Goal: Task Accomplishment & Management: Manage account settings

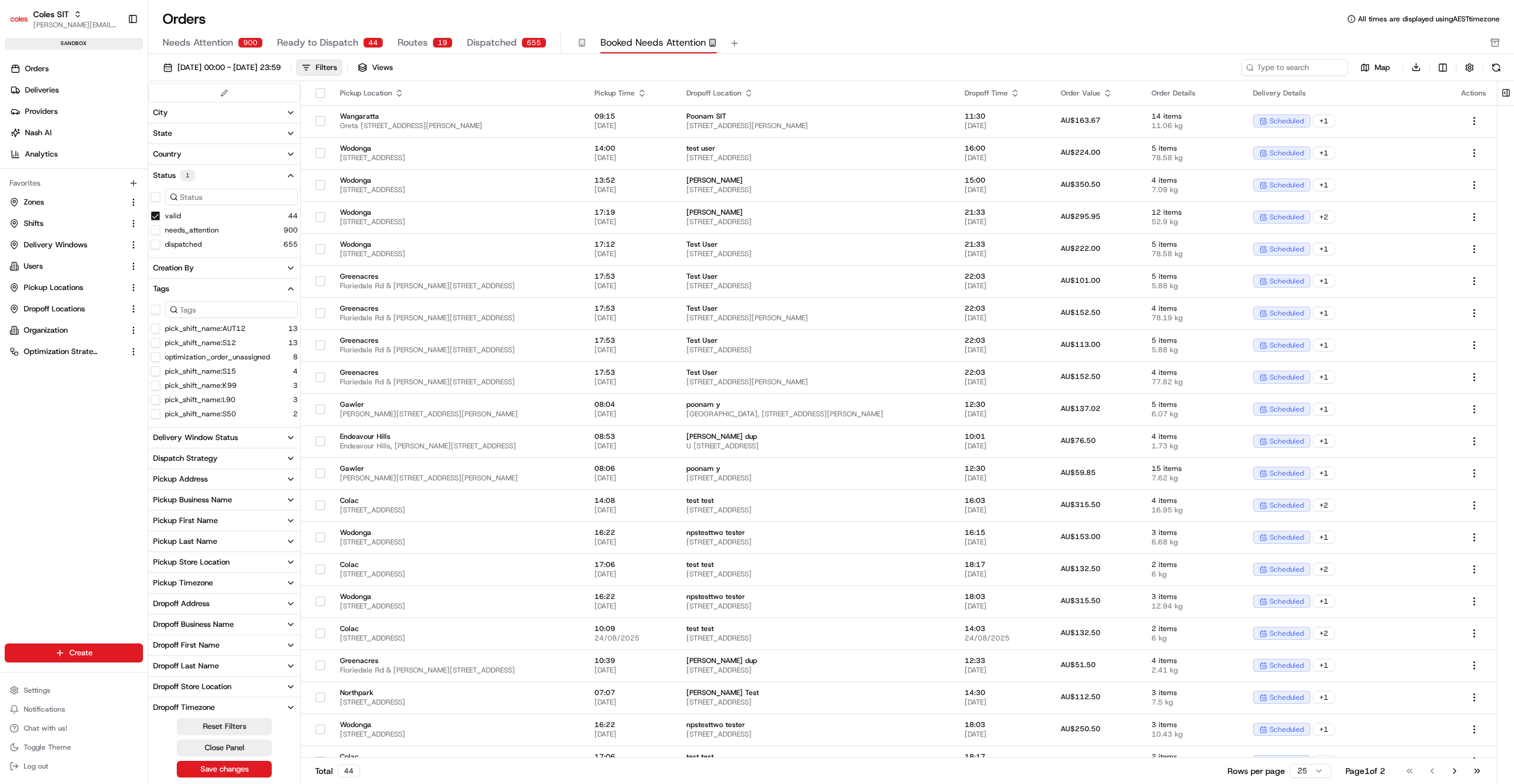
click at [493, 44] on span "Dispatched" at bounding box center [492, 43] width 50 height 14
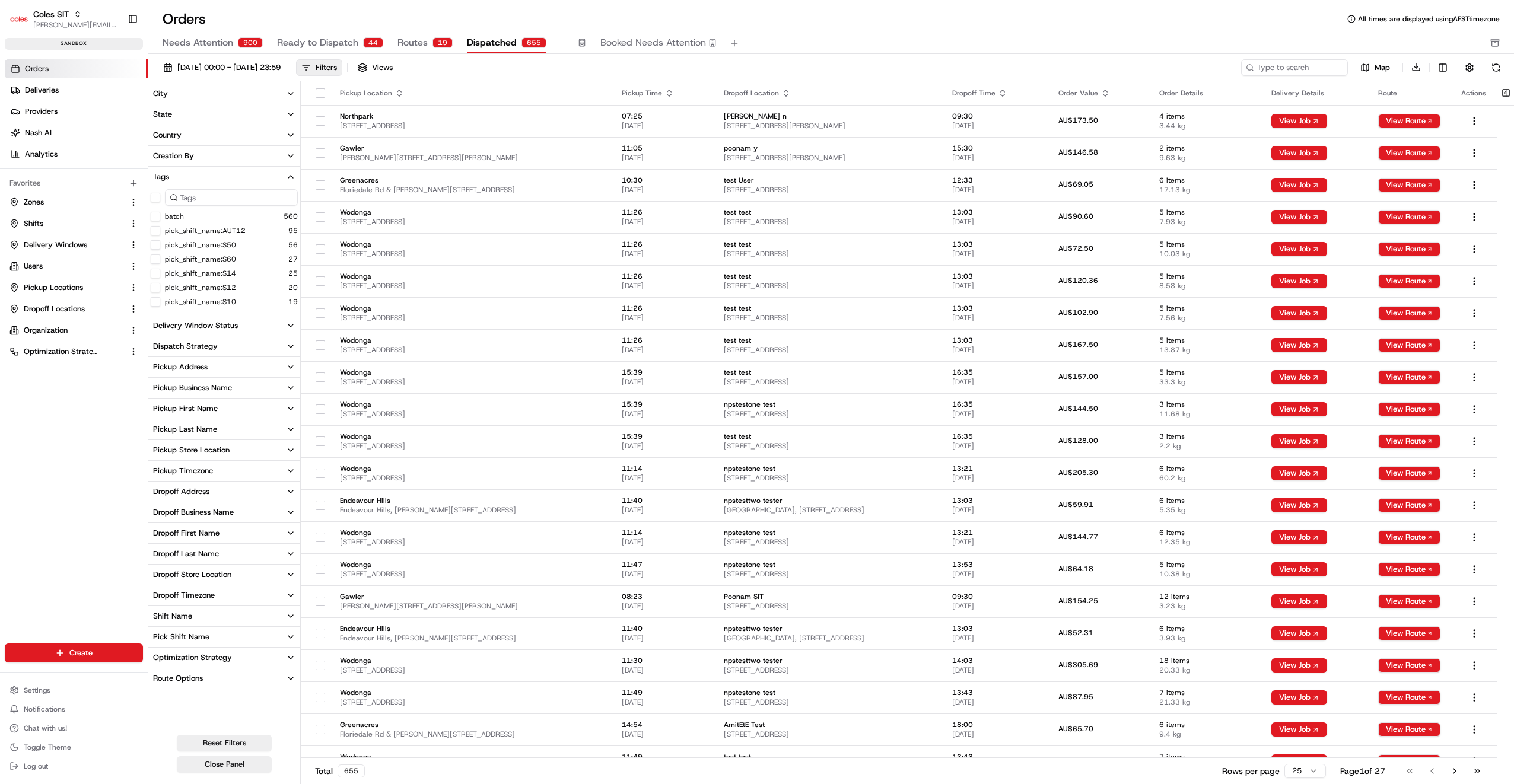
click at [411, 44] on span "Routes" at bounding box center [412, 43] width 30 height 14
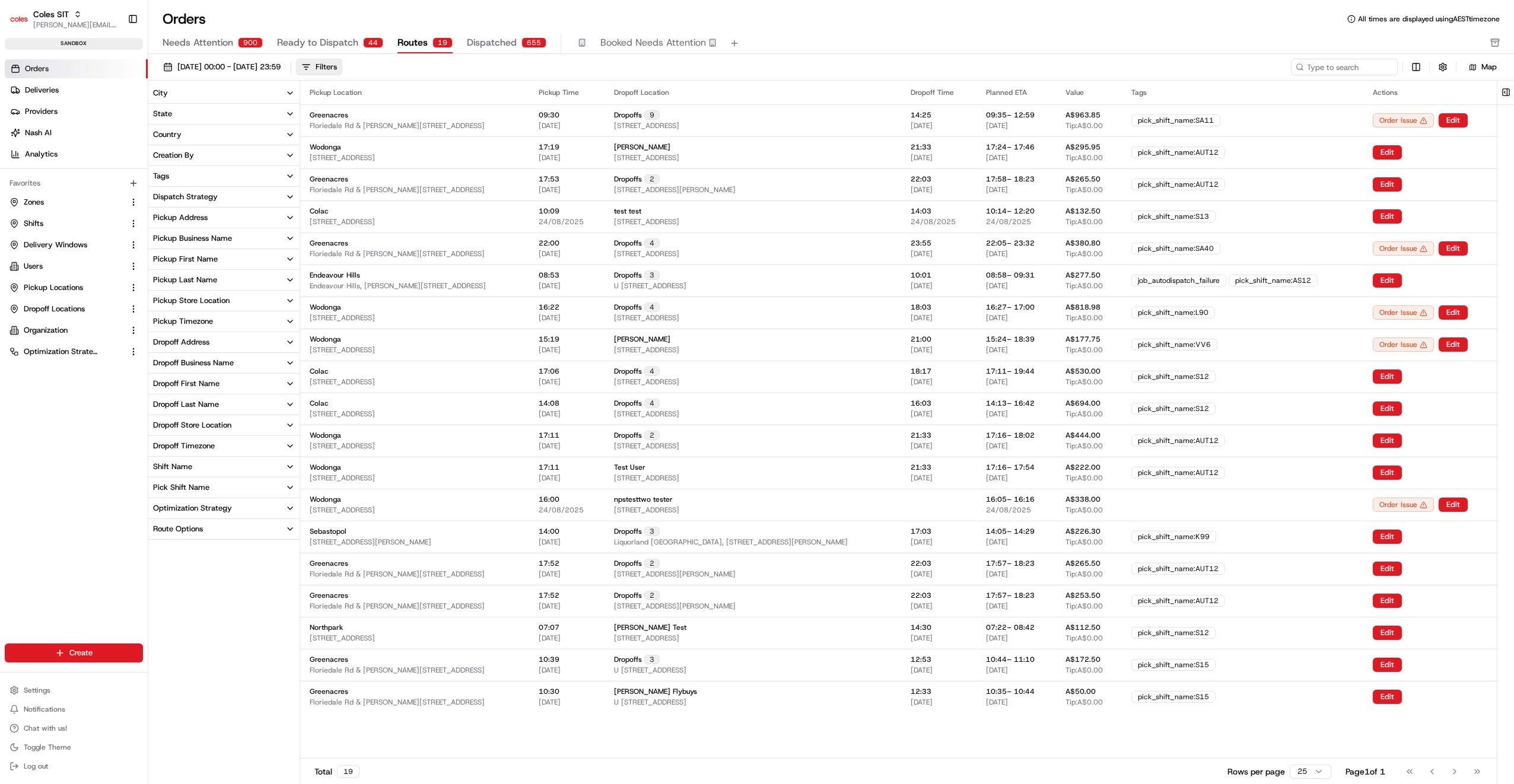
click at [198, 294] on button "Pickup Store Location" at bounding box center [224, 300] width 151 height 20
click at [155, 408] on button "Northpark" at bounding box center [155, 411] width 10 height 10
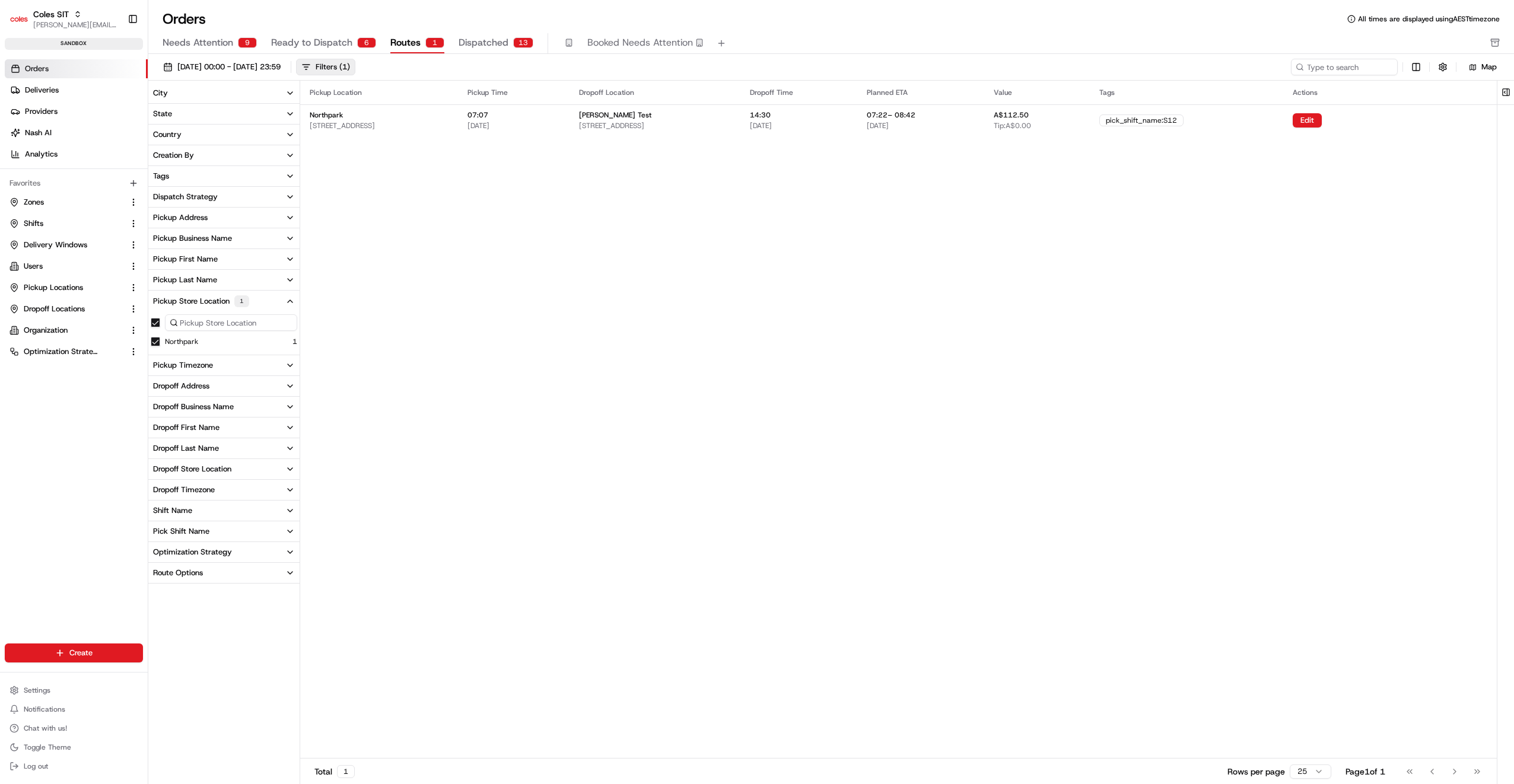
click at [481, 41] on span "Dispatched" at bounding box center [483, 43] width 50 height 14
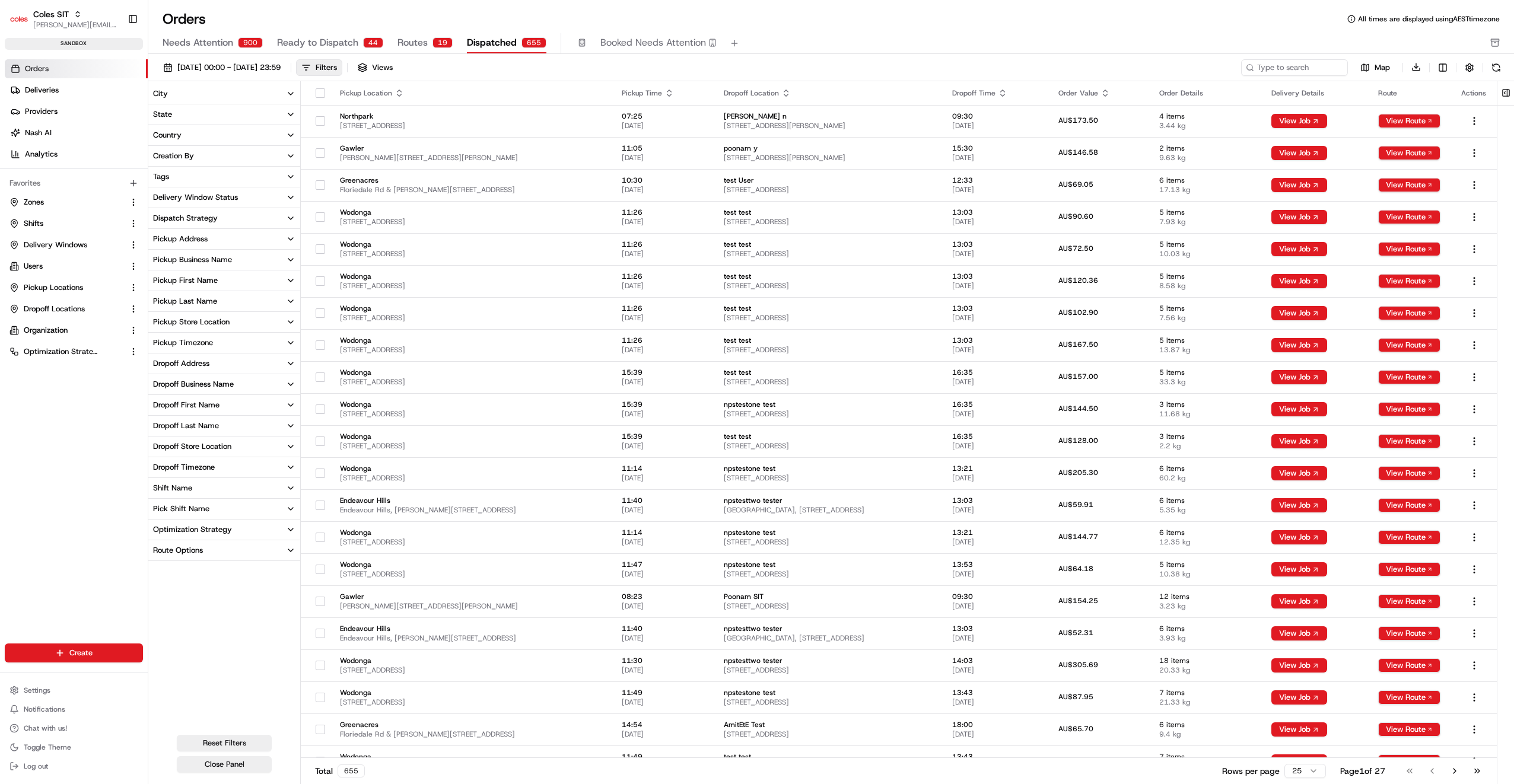
click at [194, 323] on div "Pickup Store Location" at bounding box center [191, 321] width 76 height 10
click at [154, 401] on button "Northpark" at bounding box center [155, 404] width 10 height 10
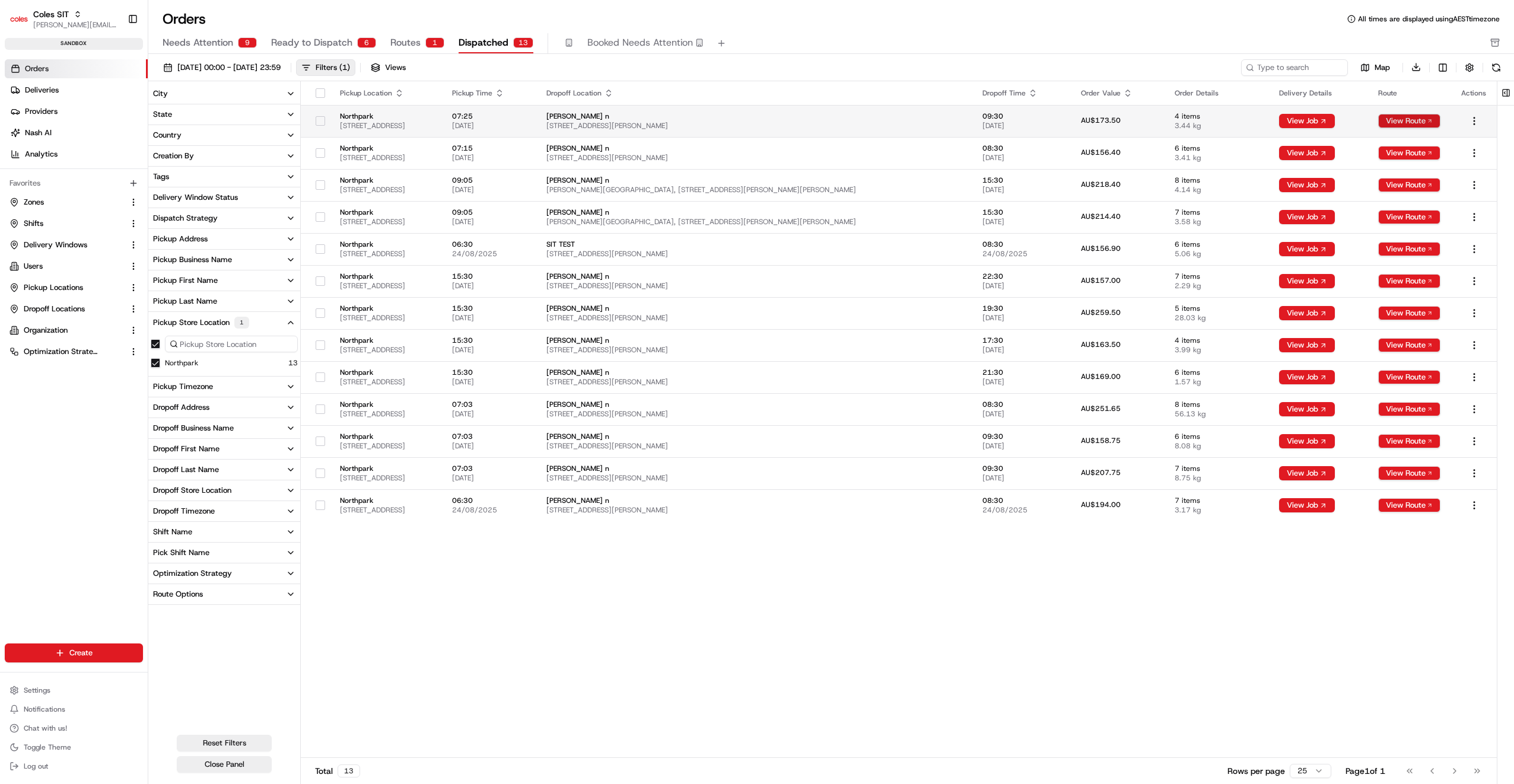
click at [1399, 117] on button "View Route" at bounding box center [1409, 121] width 63 height 14
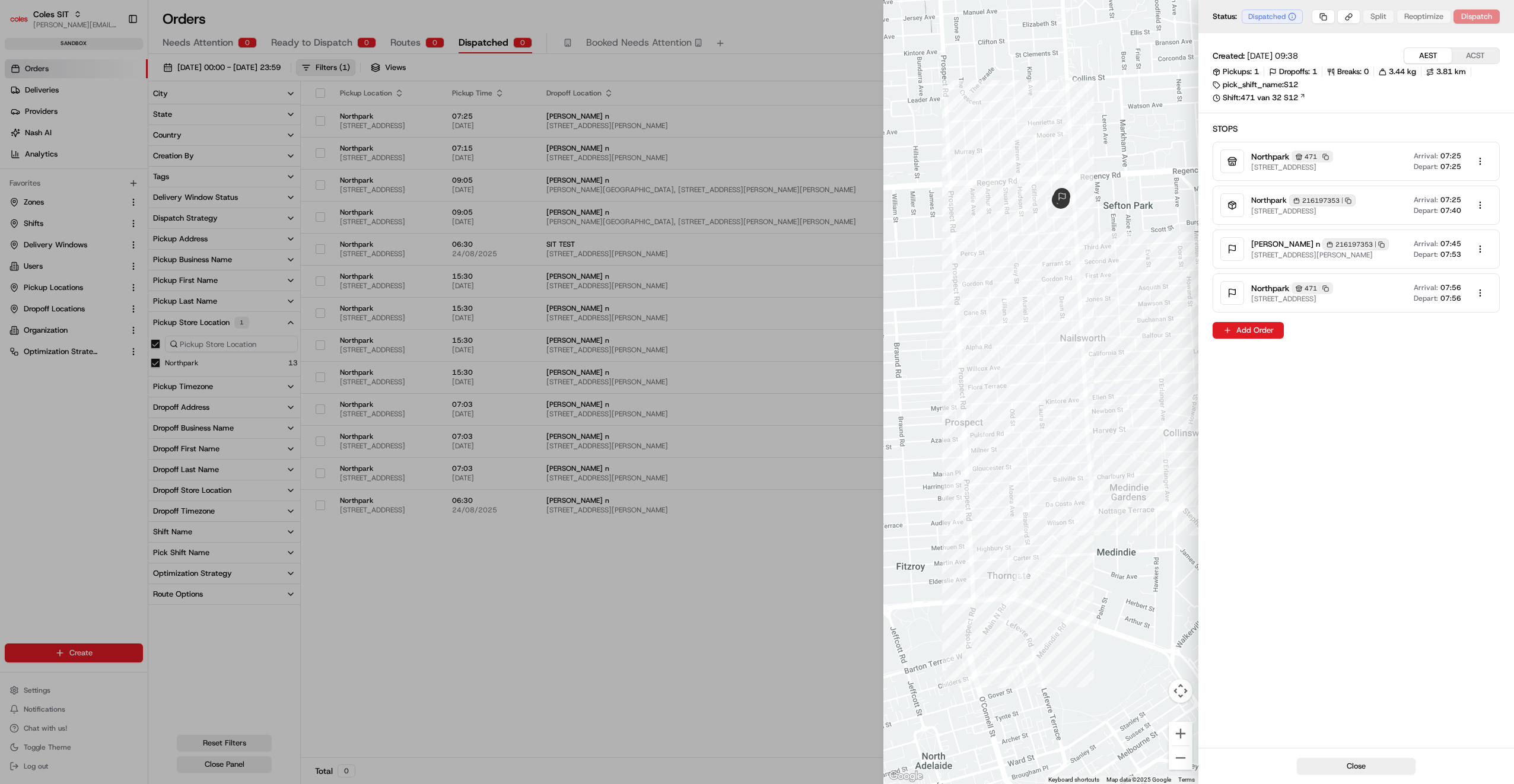
click at [1474, 55] on button "ACST" at bounding box center [1475, 55] width 48 height 15
click at [1428, 53] on button "AEST" at bounding box center [1428, 55] width 48 height 15
click at [796, 547] on div at bounding box center [757, 392] width 1514 height 784
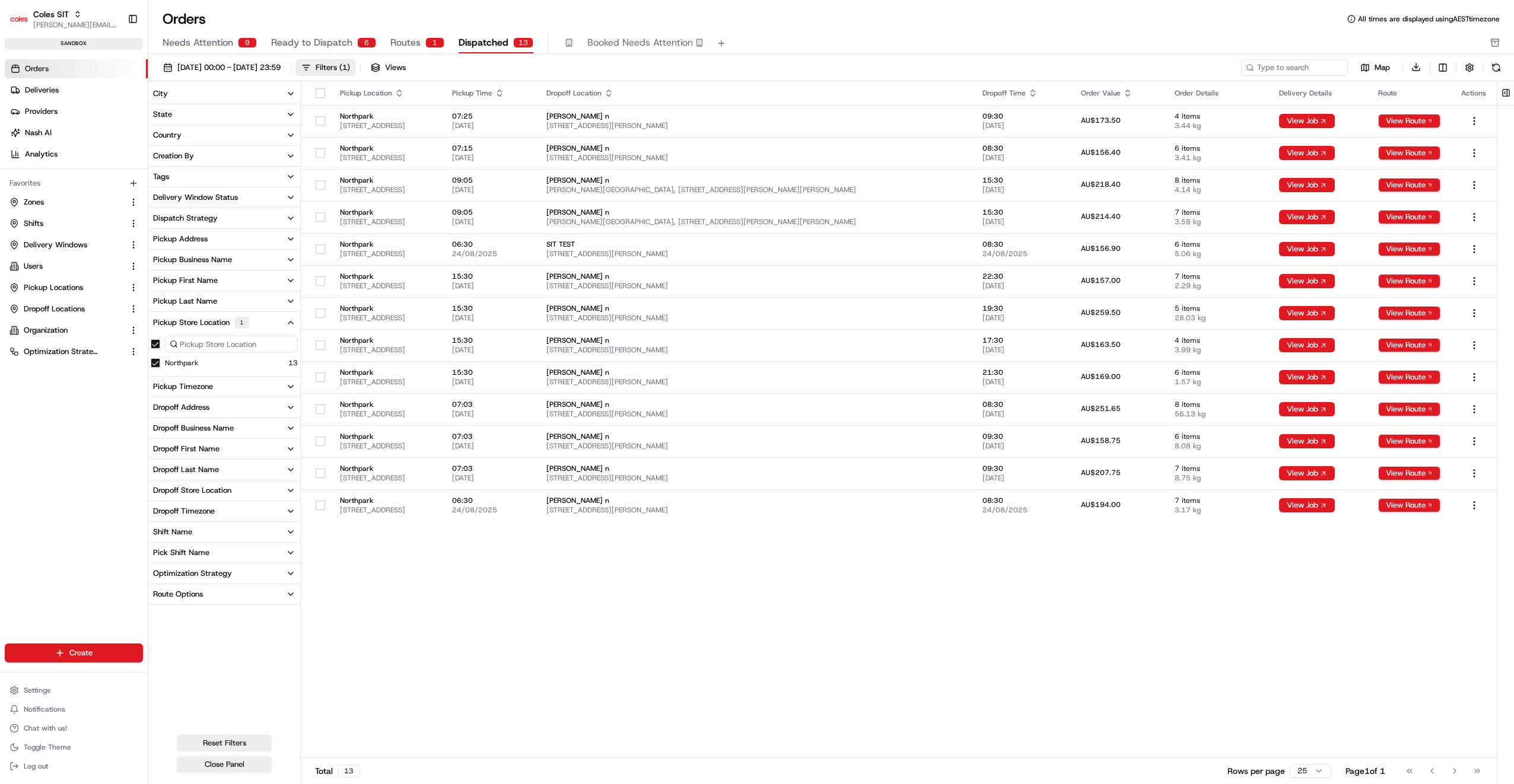
click at [1117, 586] on div "Pickup Location Pickup Time Dropoff Location Dropoff Time Order Value Order Det…" at bounding box center [899, 419] width 1196 height 677
click at [1392, 153] on button "View Route" at bounding box center [1409, 153] width 63 height 14
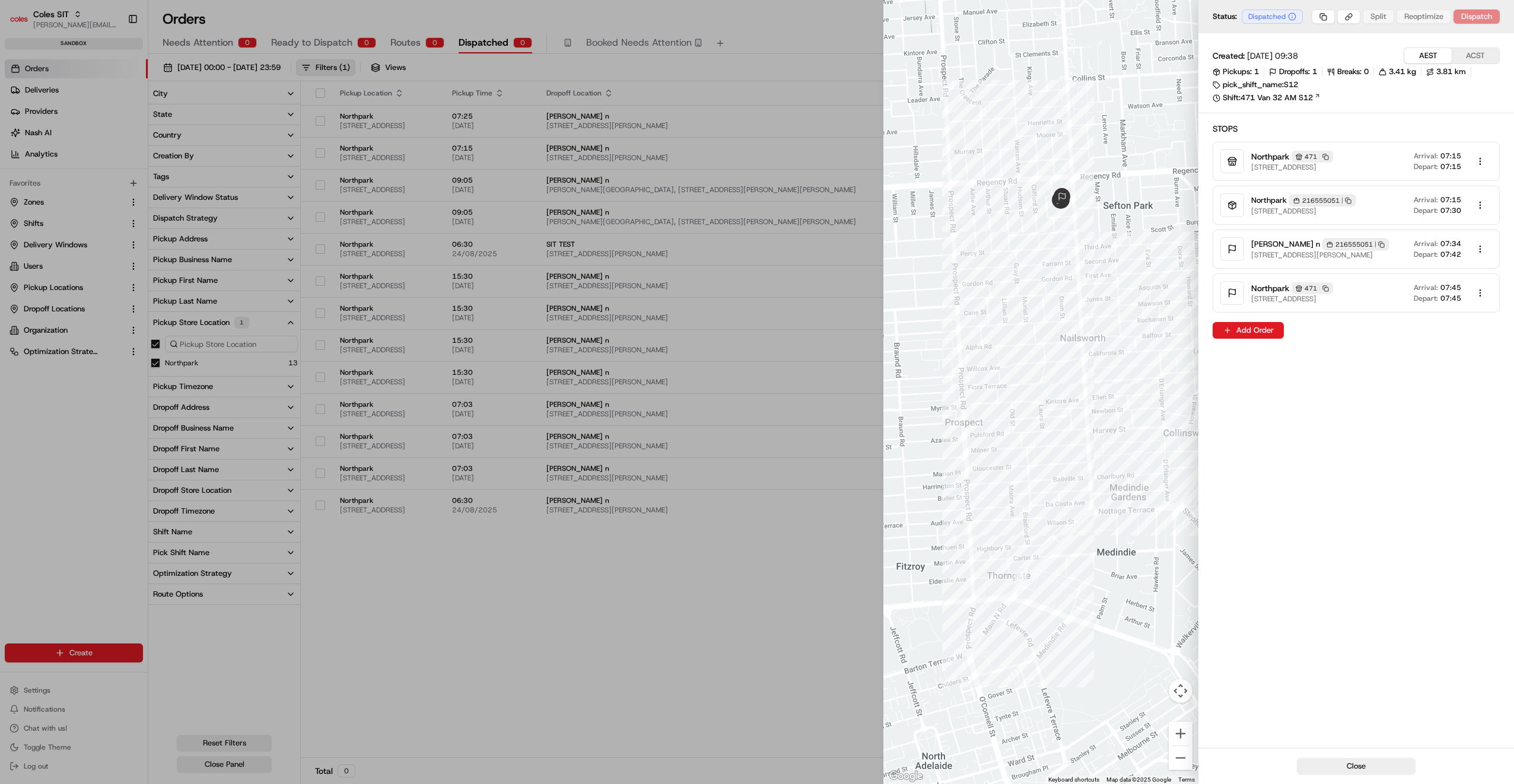
click at [777, 579] on div at bounding box center [757, 392] width 1514 height 784
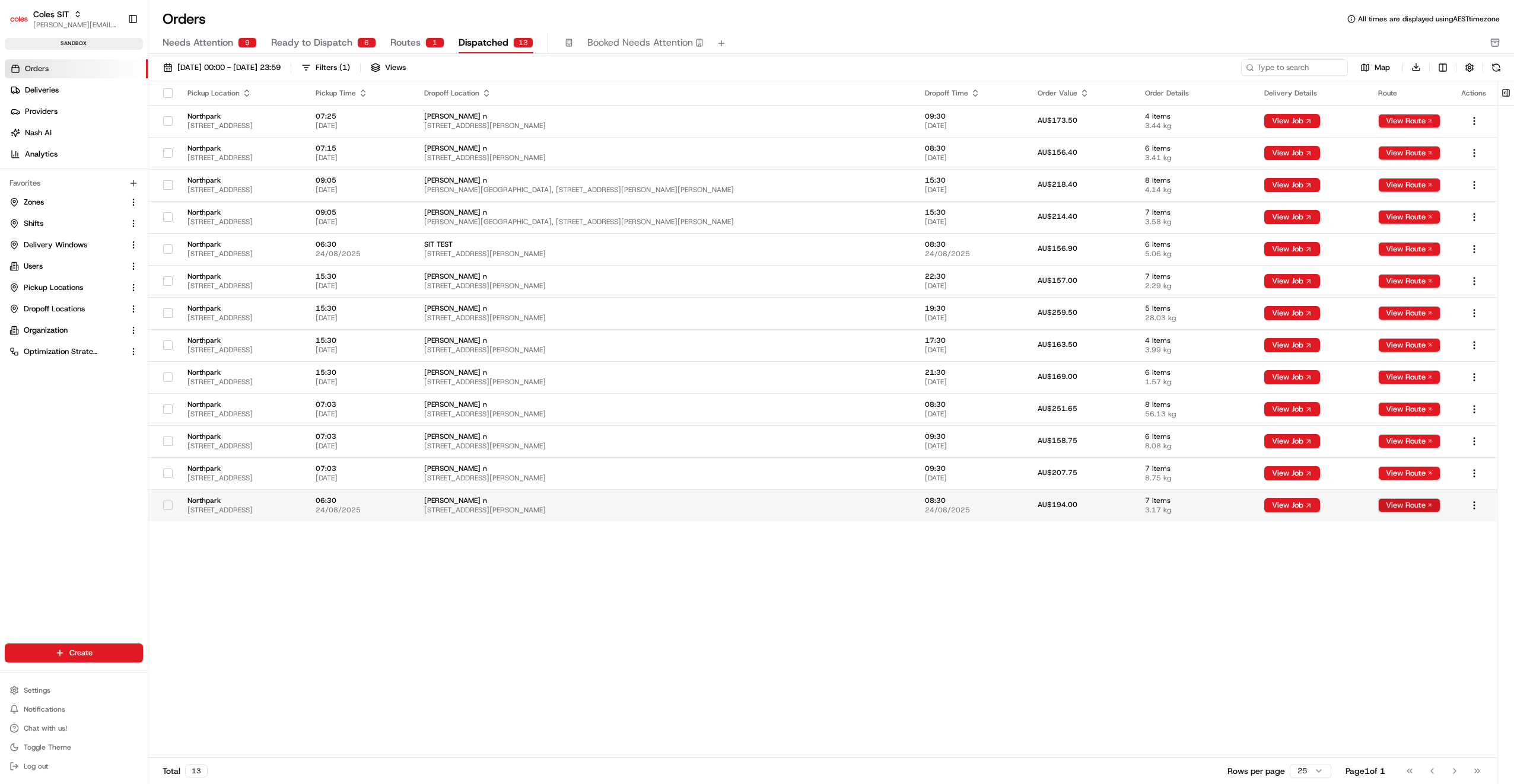
click at [1400, 502] on button "View Route" at bounding box center [1409, 505] width 63 height 14
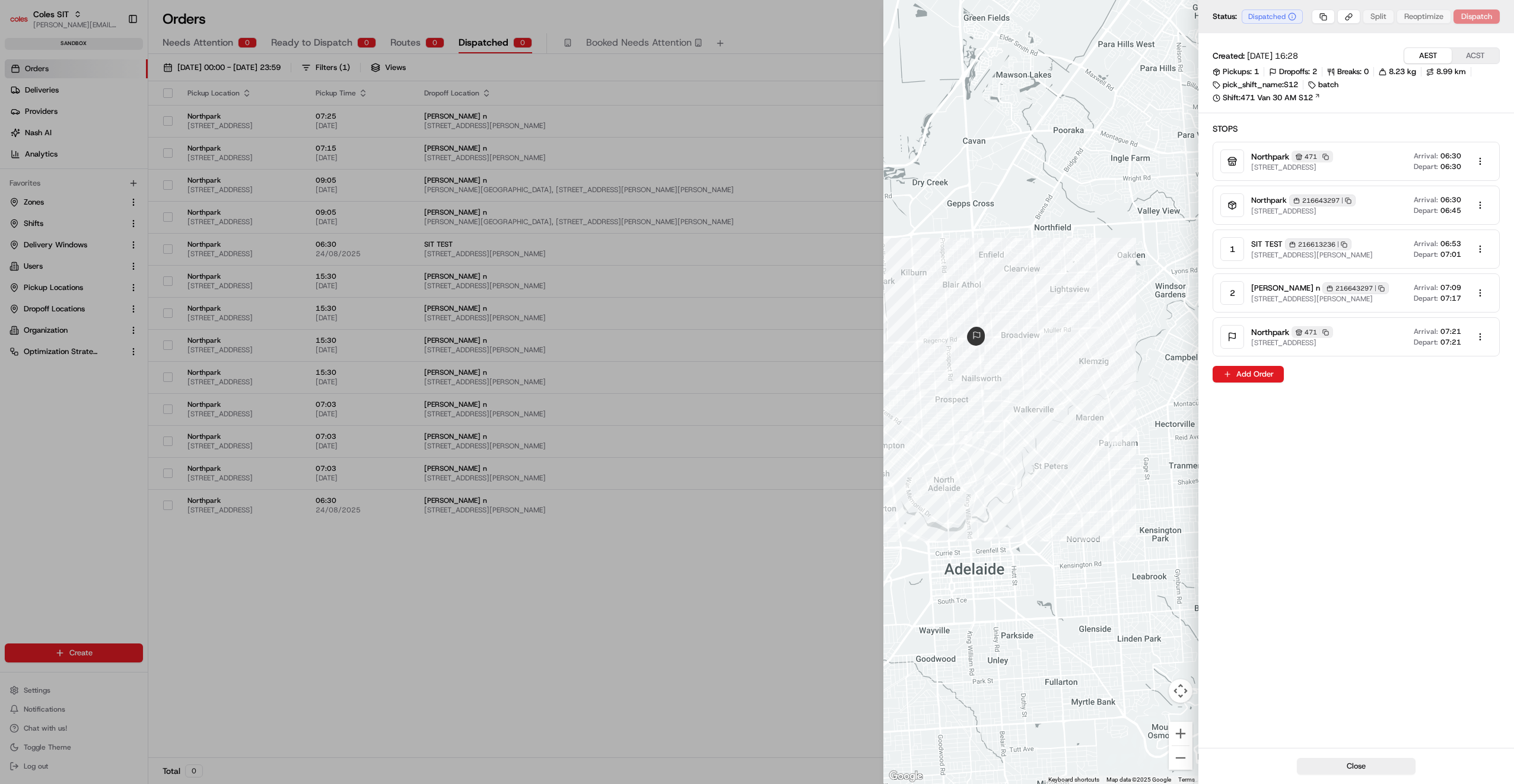
click at [776, 601] on div at bounding box center [757, 392] width 1514 height 784
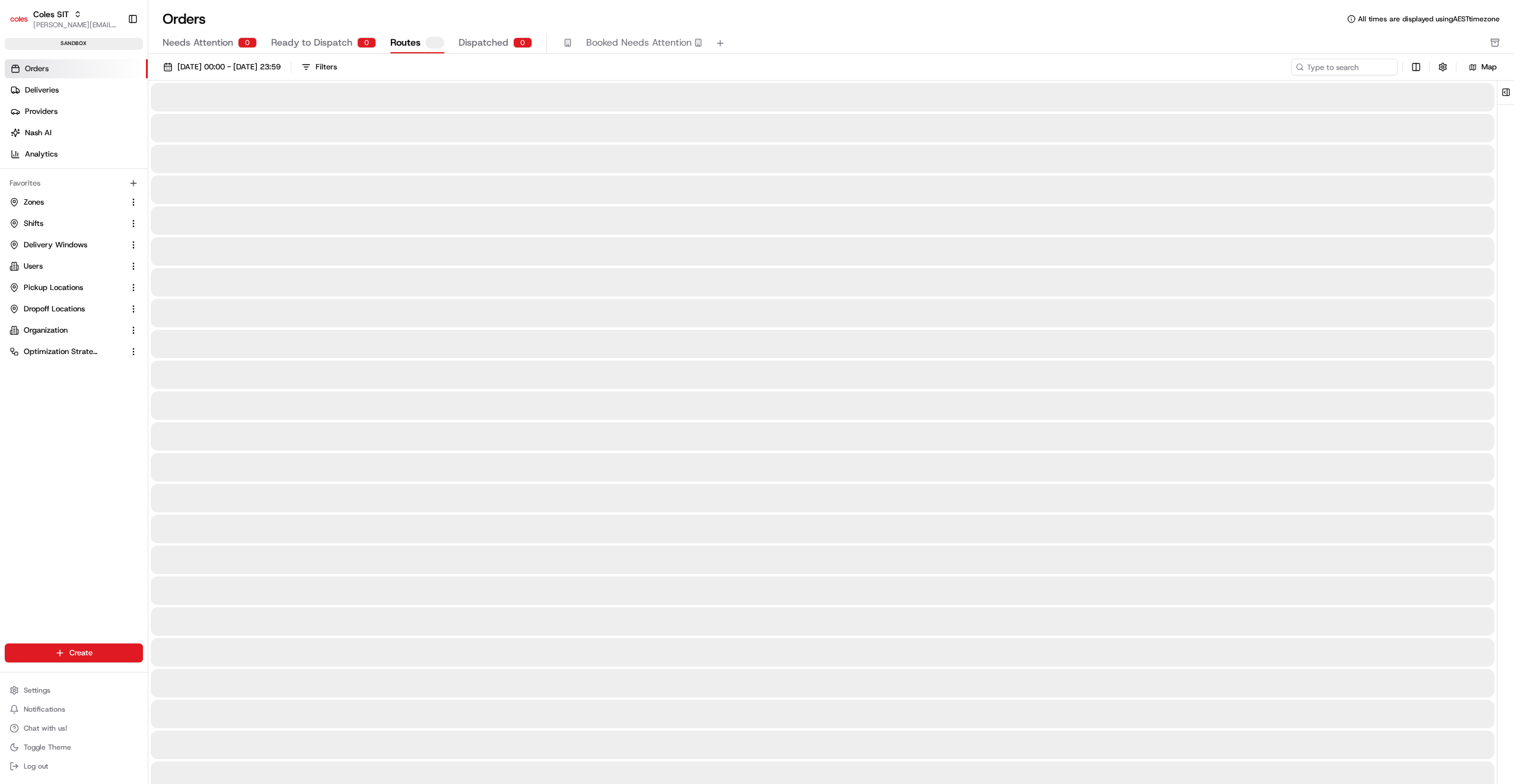
click at [405, 43] on span "Routes" at bounding box center [405, 43] width 30 height 14
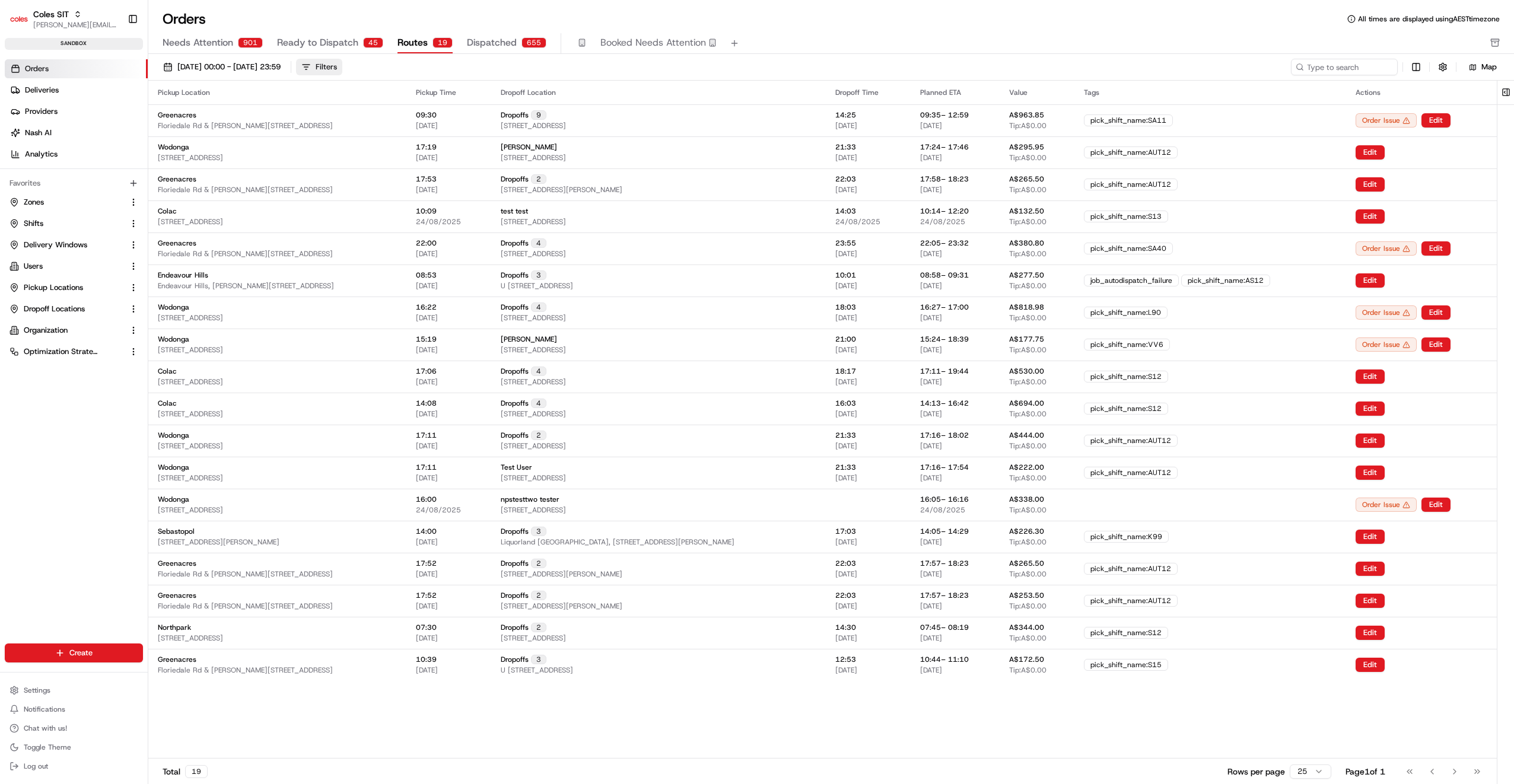
click at [337, 63] on div "Filters" at bounding box center [326, 67] width 21 height 10
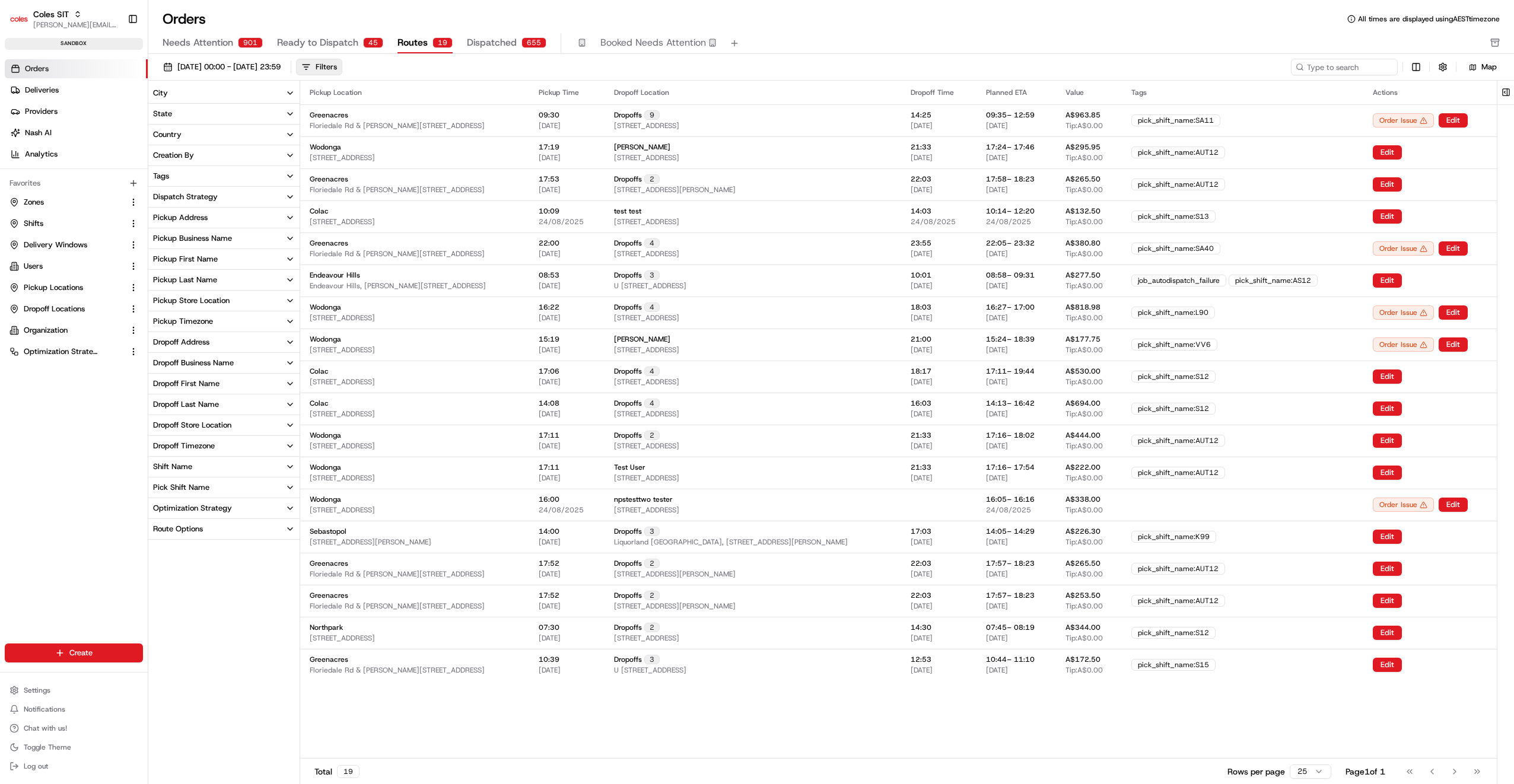
click at [190, 295] on div "Pickup Store Location" at bounding box center [191, 300] width 76 height 10
click at [158, 409] on button "Northpark" at bounding box center [155, 411] width 10 height 10
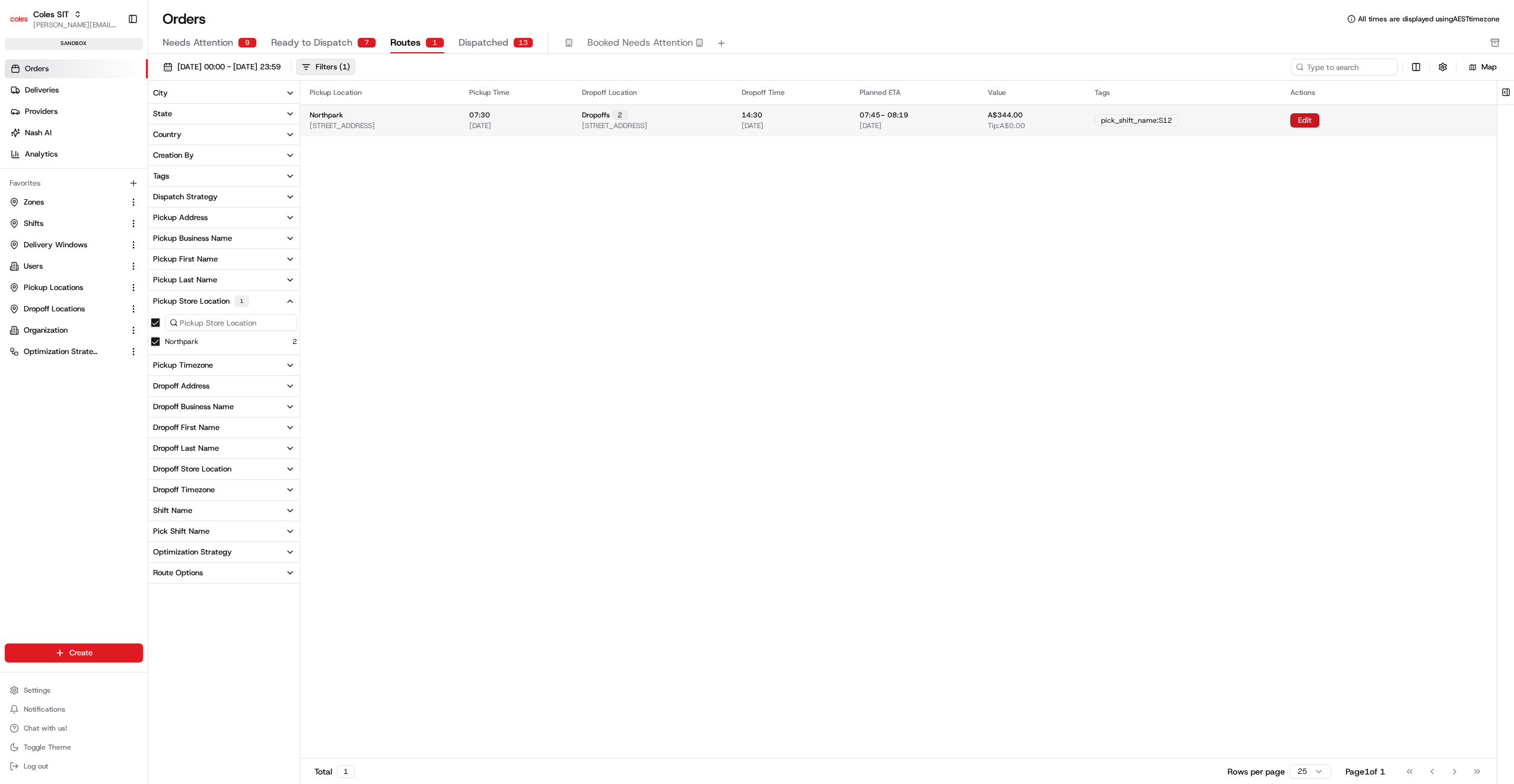
click at [1319, 120] on button "Edit" at bounding box center [1305, 120] width 29 height 14
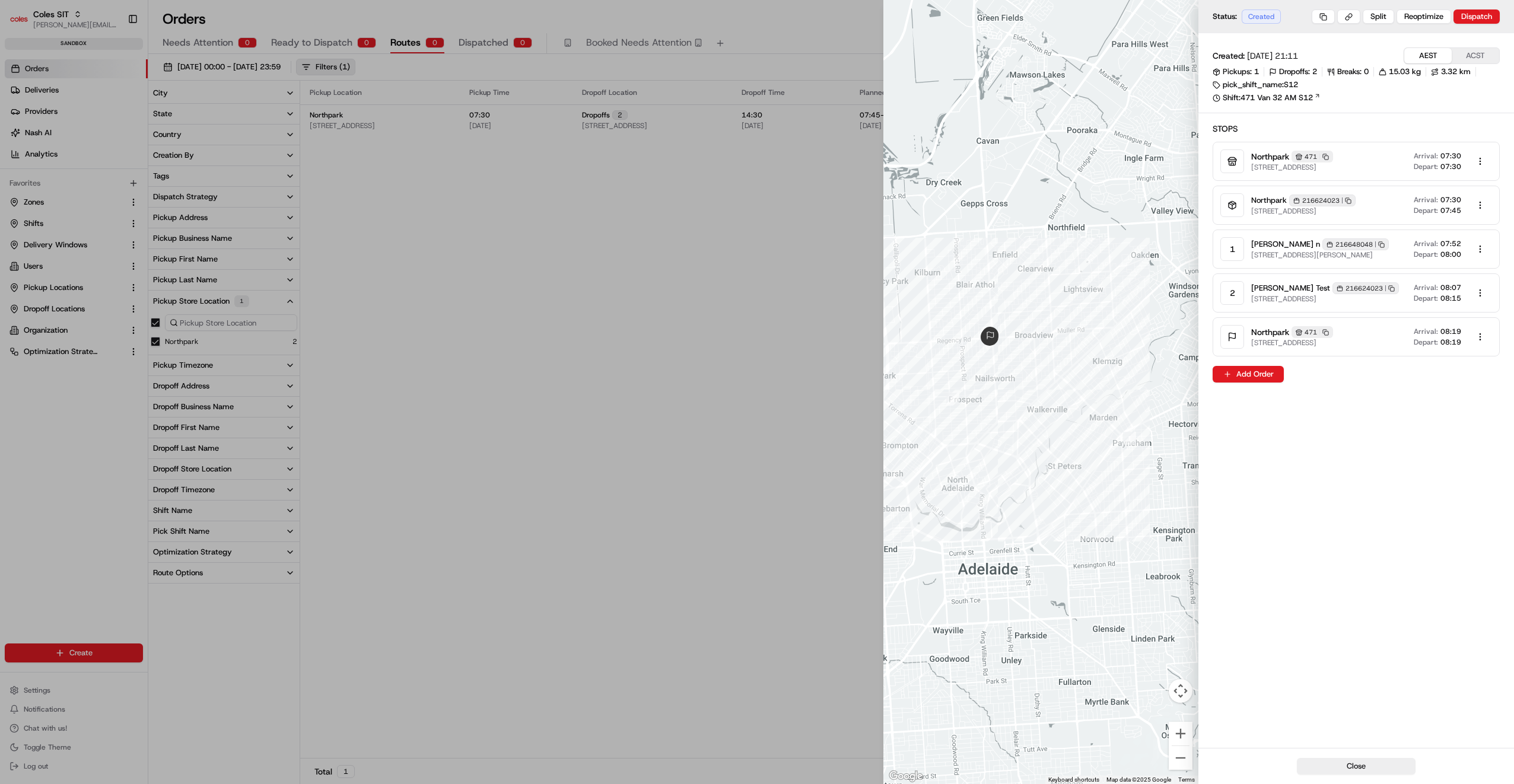
click at [1436, 52] on button "AEST" at bounding box center [1428, 55] width 48 height 15
click at [594, 671] on div at bounding box center [757, 392] width 1514 height 784
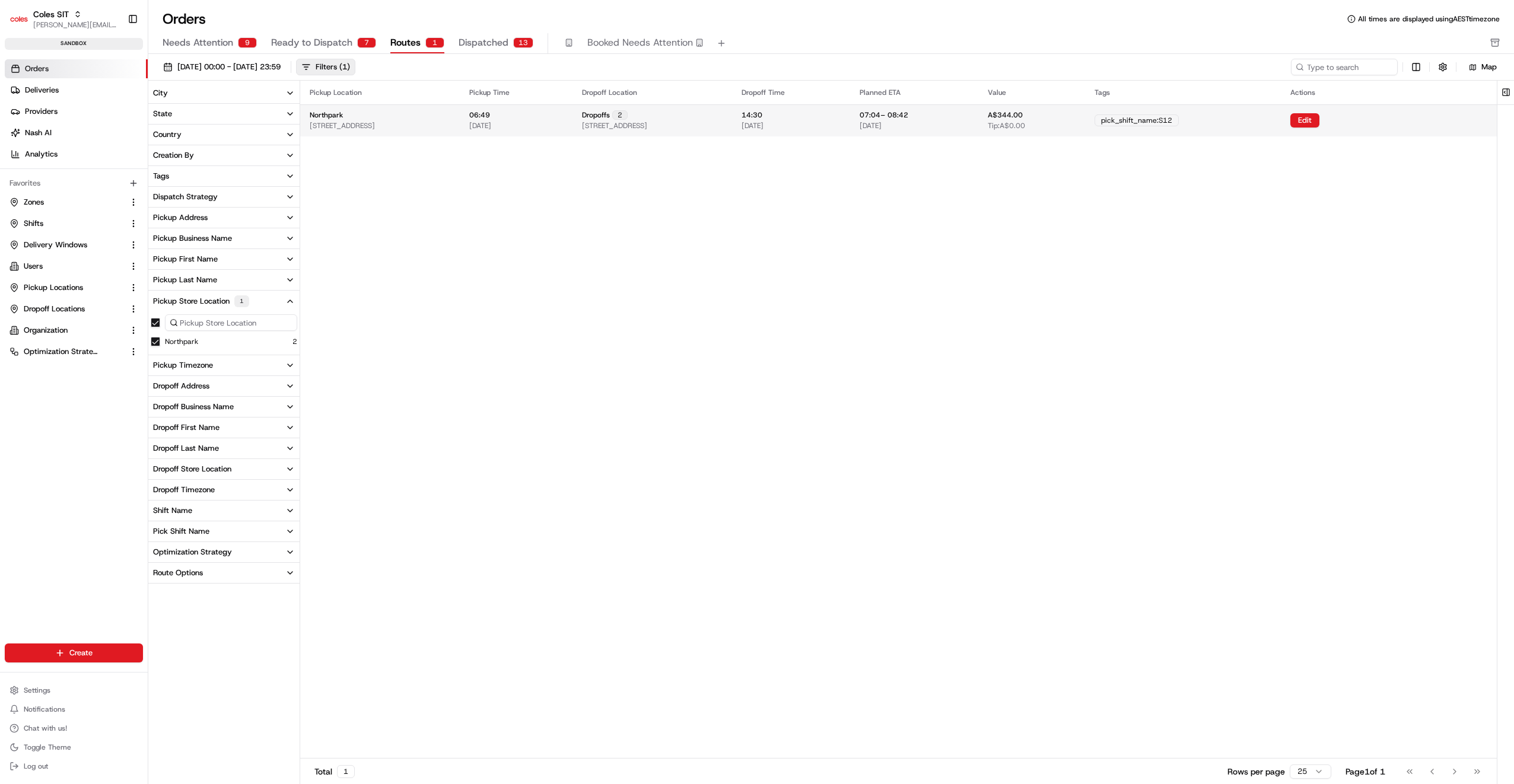
click at [764, 124] on span "26/08/2025" at bounding box center [753, 126] width 22 height 10
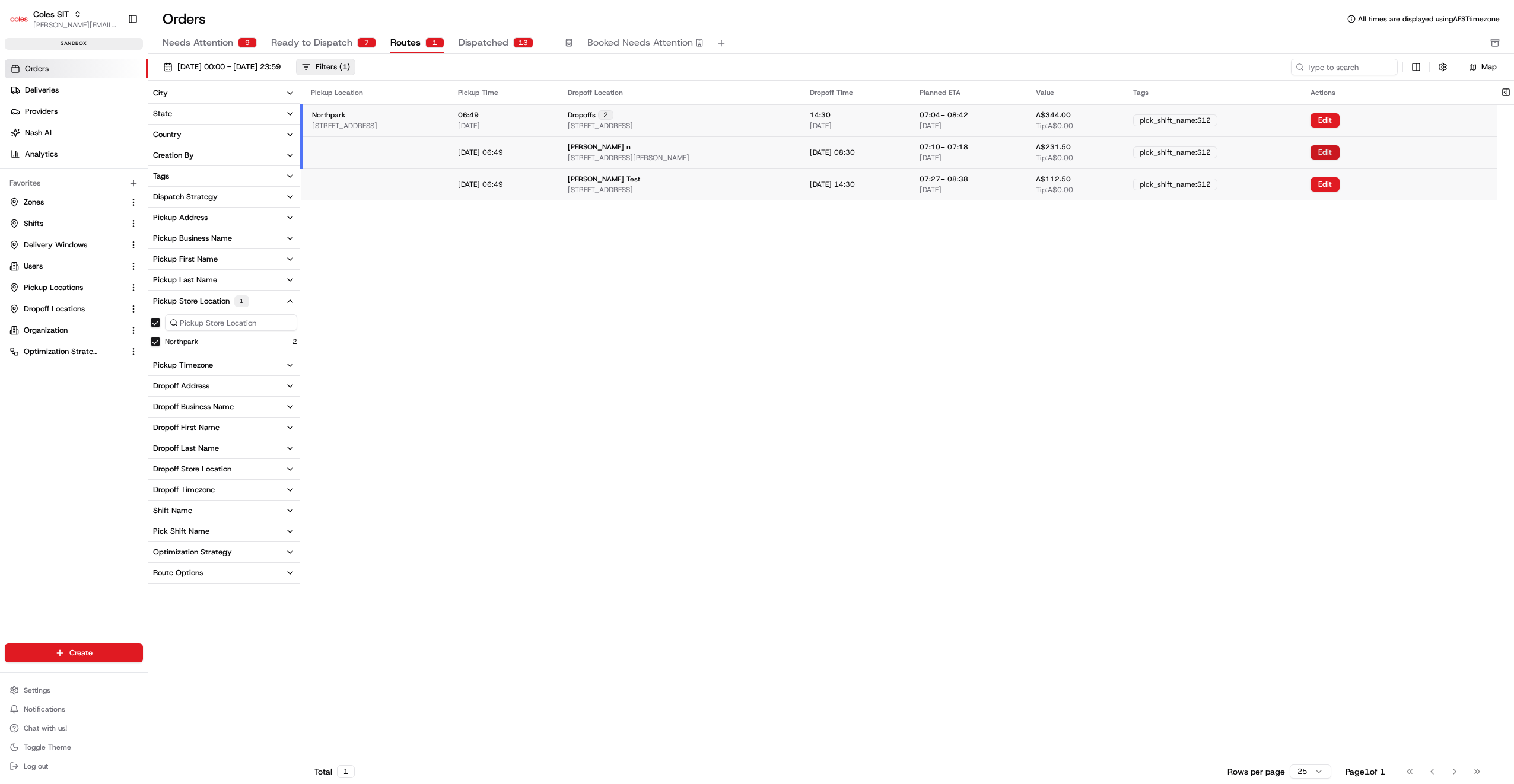
click at [1340, 151] on button "Edit" at bounding box center [1324, 152] width 29 height 14
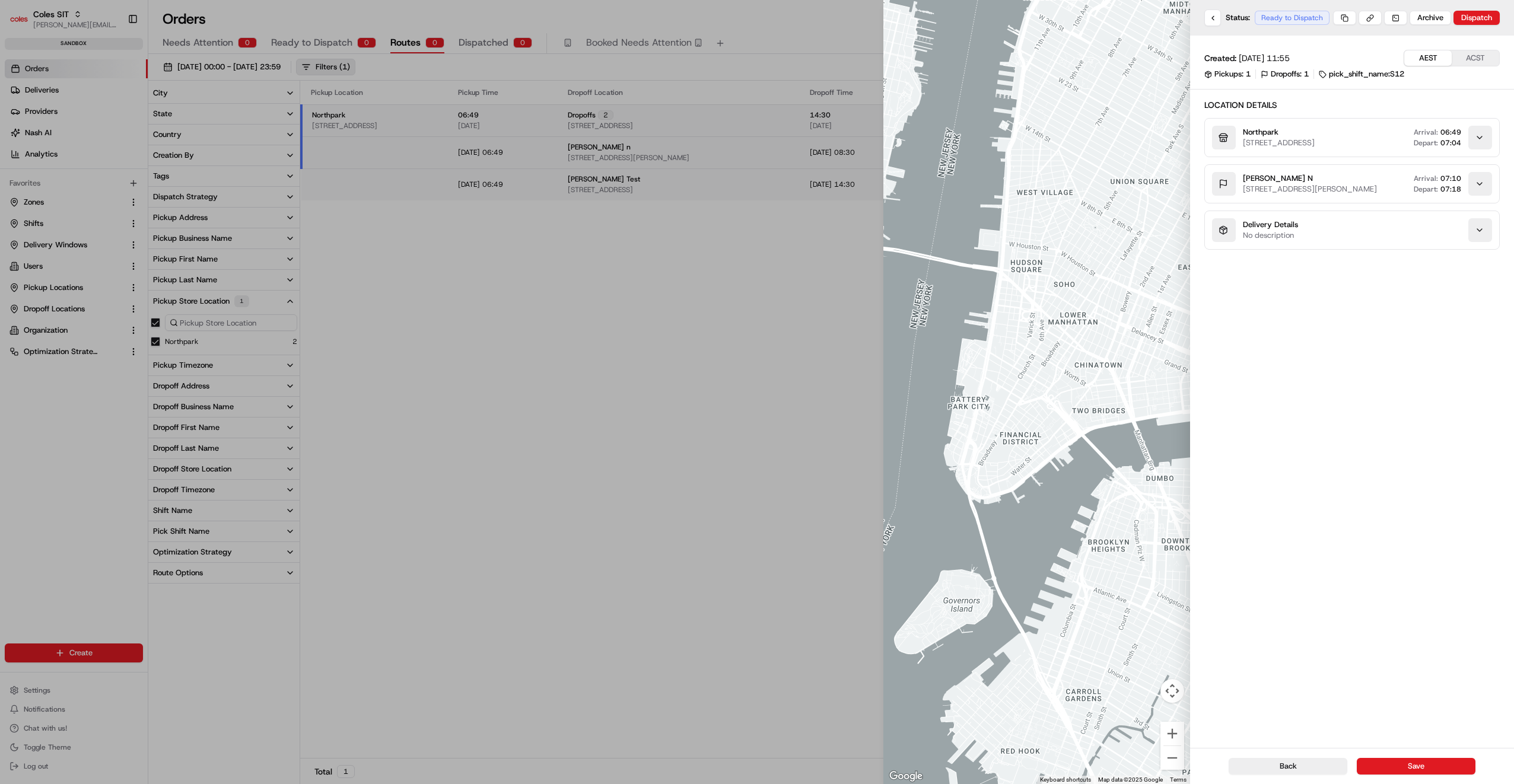
click at [573, 663] on div at bounding box center [757, 392] width 1514 height 784
